Goal: Task Accomplishment & Management: Use online tool/utility

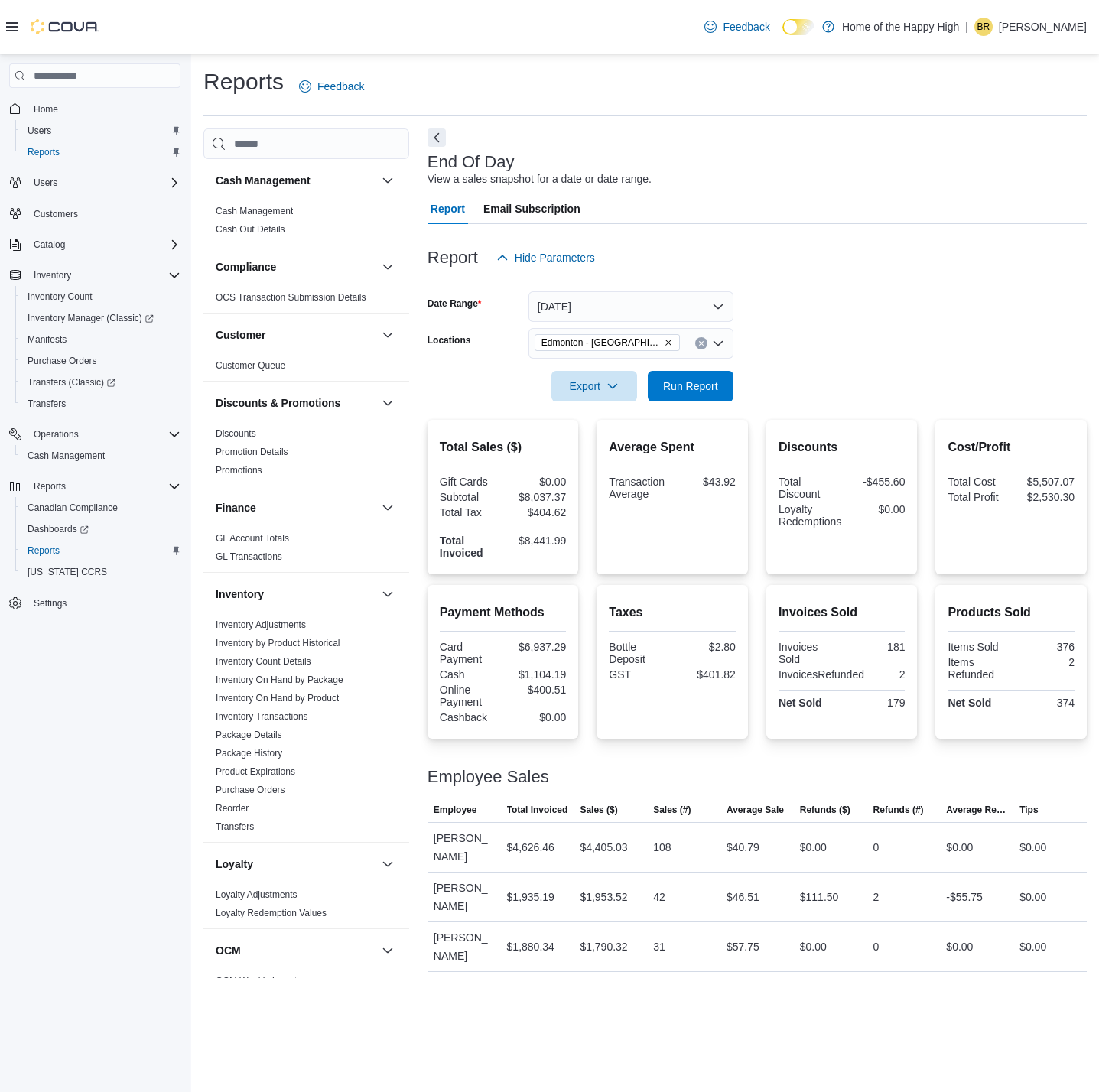
scroll to position [544, 0]
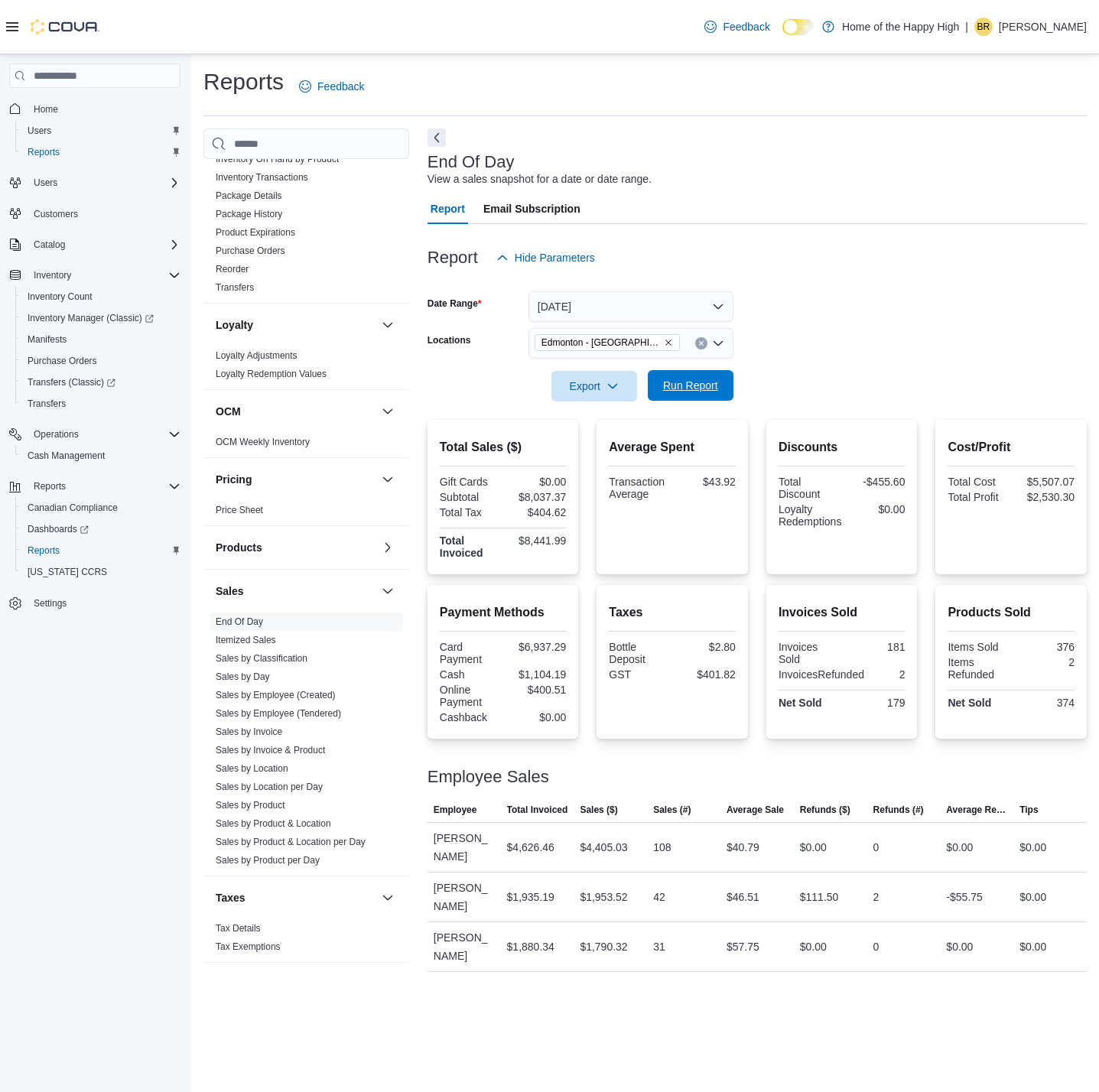
click at [700, 390] on span "Run Report" at bounding box center [691, 385] width 55 height 15
click at [569, 382] on span "Export" at bounding box center [594, 386] width 68 height 31
click at [597, 450] on span "Export to Pdf" at bounding box center [596, 447] width 69 height 12
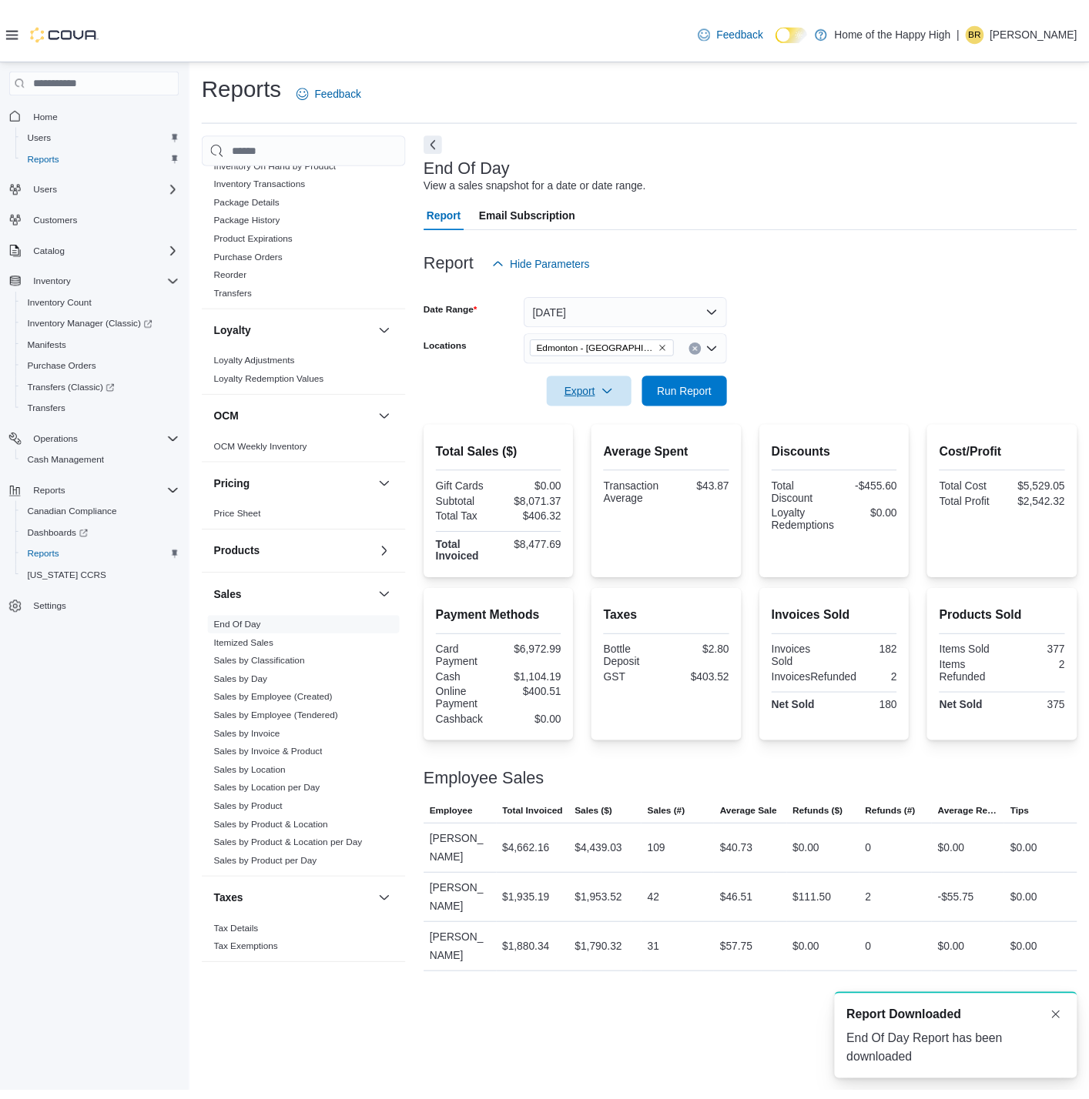
scroll to position [0, 0]
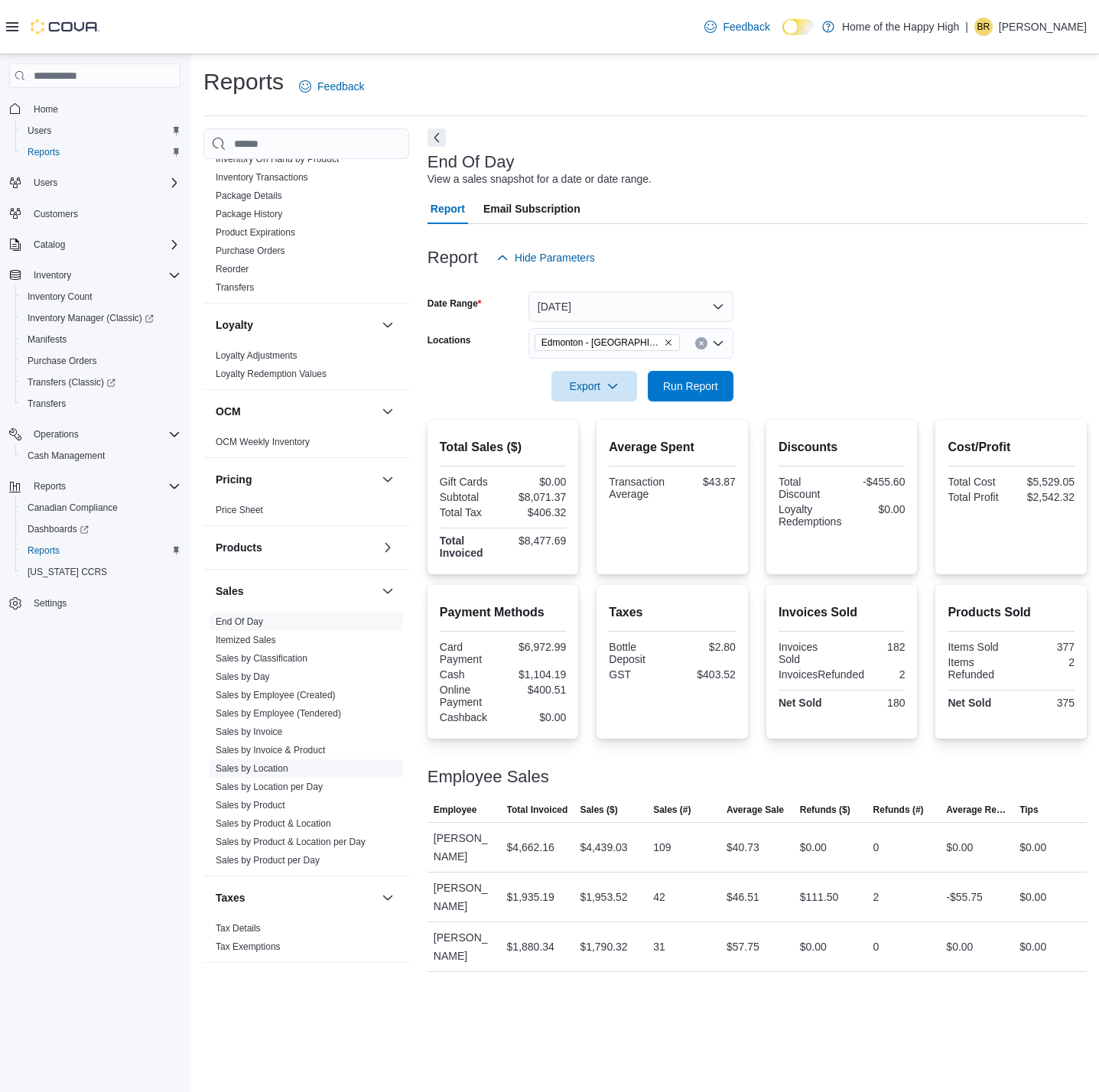
click at [257, 766] on link "Sales by Location" at bounding box center [251, 768] width 73 height 11
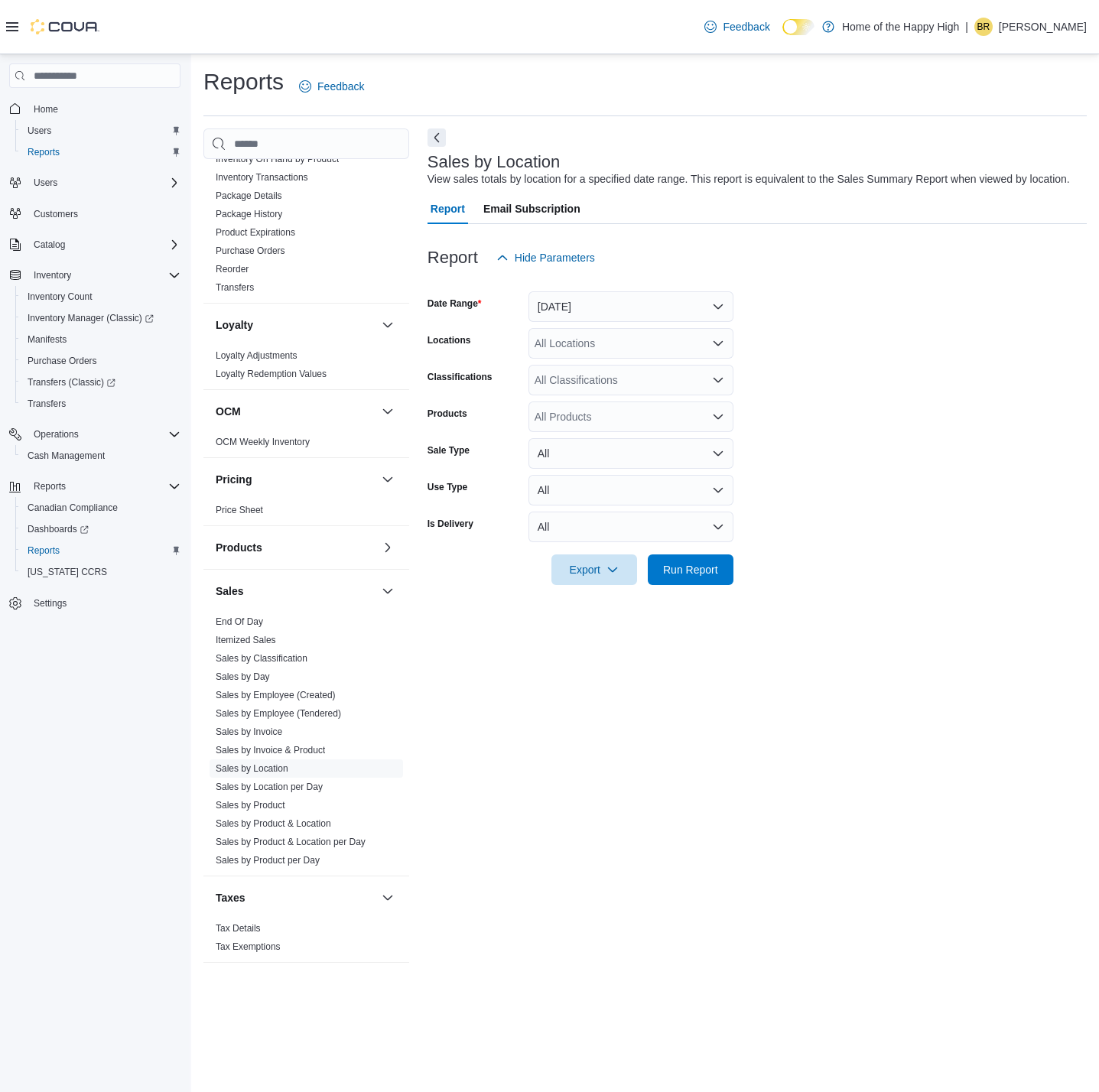
click at [631, 345] on div "All Locations" at bounding box center [631, 343] width 205 height 31
type input "****"
click at [627, 377] on span "Edmonton - [GEOGRAPHIC_DATA] - Fire & Flower" at bounding box center [713, 369] width 243 height 15
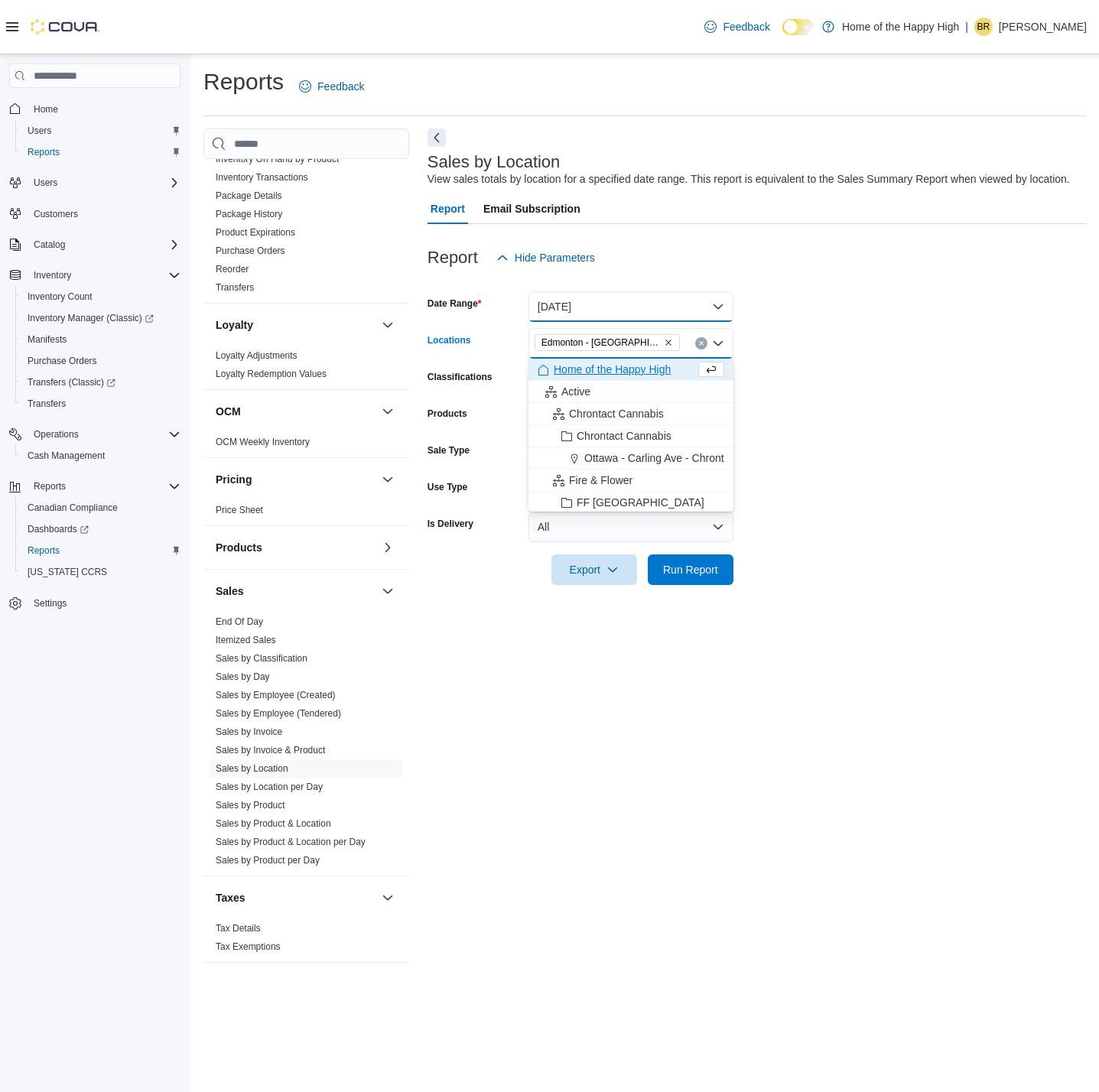
click at [604, 297] on button "[DATE]" at bounding box center [631, 306] width 205 height 31
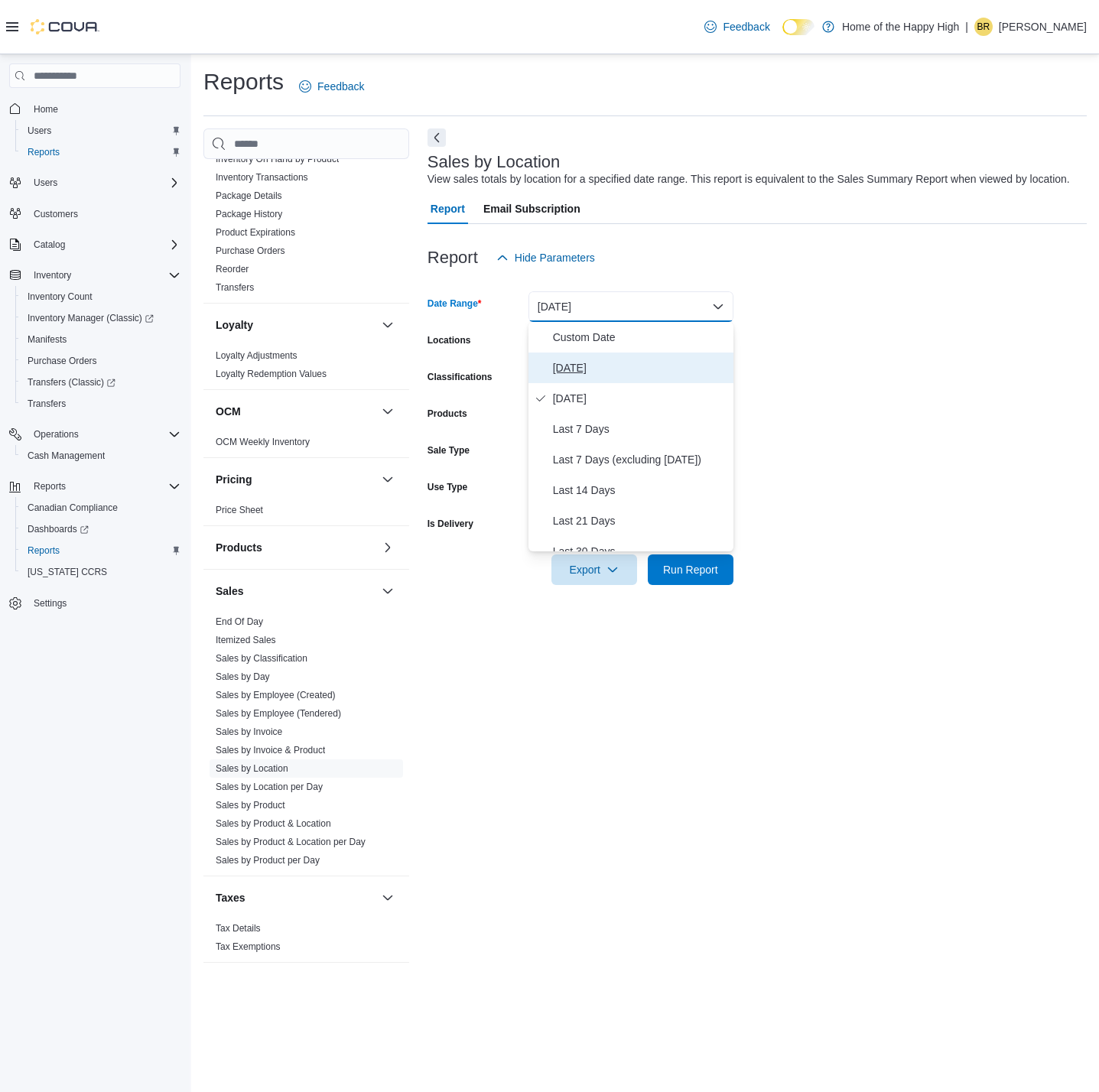
drag, startPoint x: 588, startPoint y: 368, endPoint x: 691, endPoint y: 338, distance: 107.3
click at [590, 368] on span "[DATE]" at bounding box center [641, 368] width 175 height 18
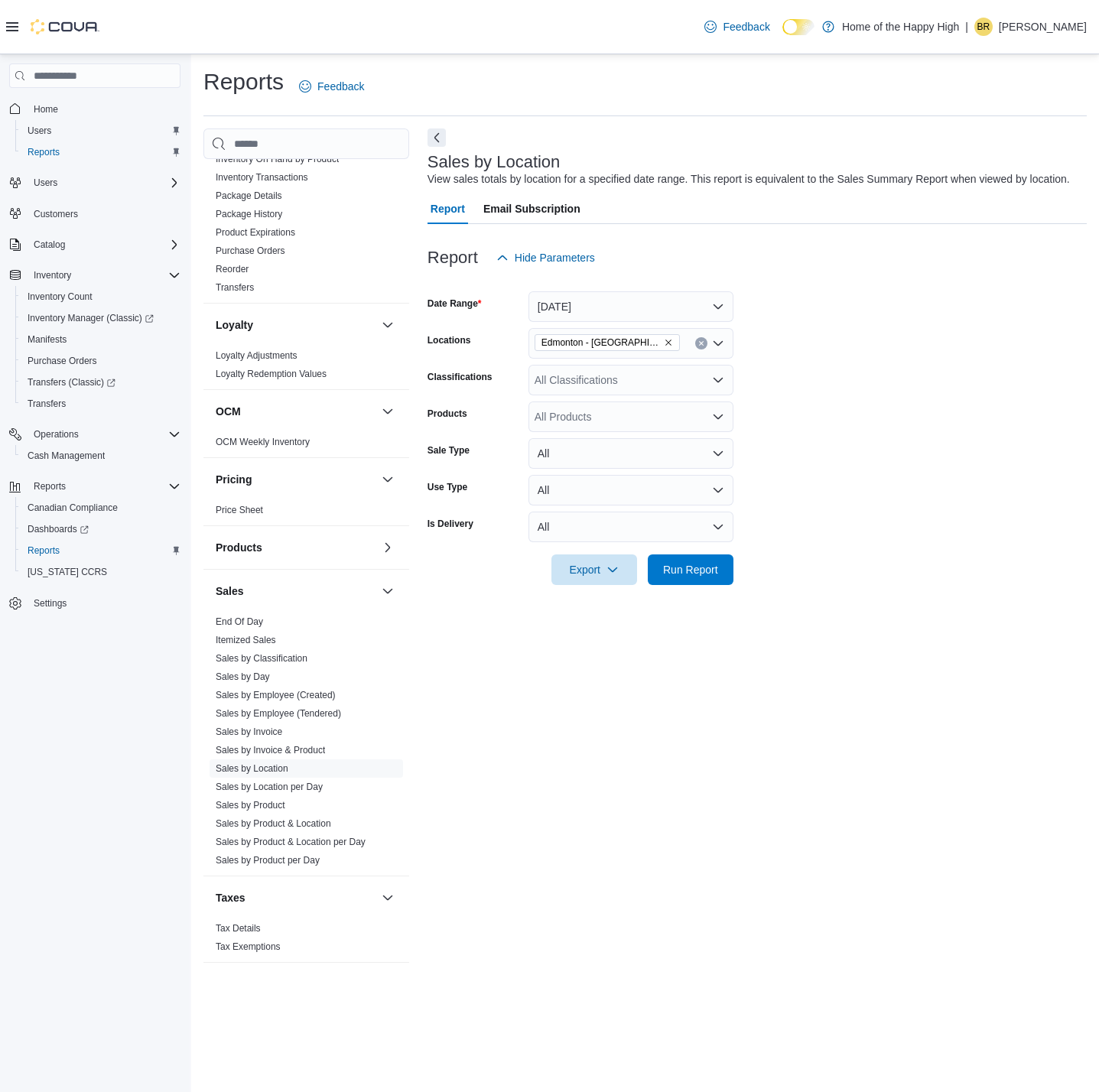
click at [746, 335] on form "Date Range [DATE] Locations [GEOGRAPHIC_DATA] - [GEOGRAPHIC_DATA] - Fire & Flow…" at bounding box center [757, 429] width 660 height 312
click at [721, 573] on span "Run Report" at bounding box center [691, 568] width 68 height 31
